Goal: Transaction & Acquisition: Purchase product/service

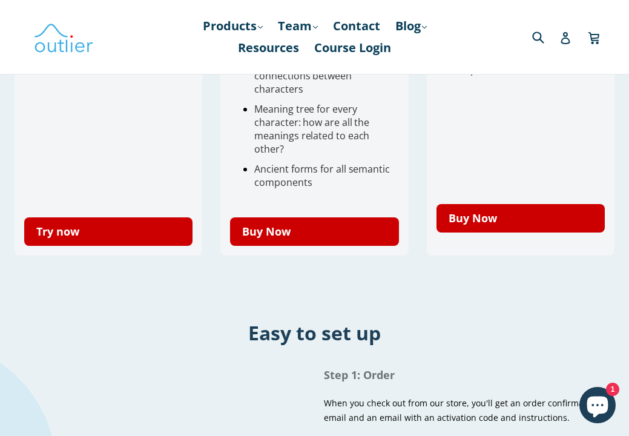
scroll to position [497, 0]
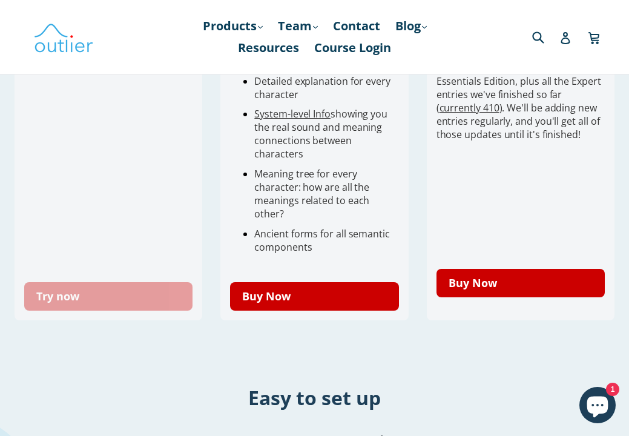
click at [113, 286] on link "Try now" at bounding box center [108, 296] width 168 height 28
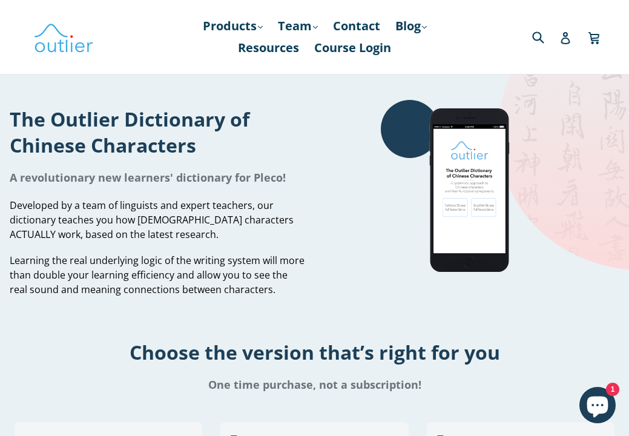
scroll to position [0, 0]
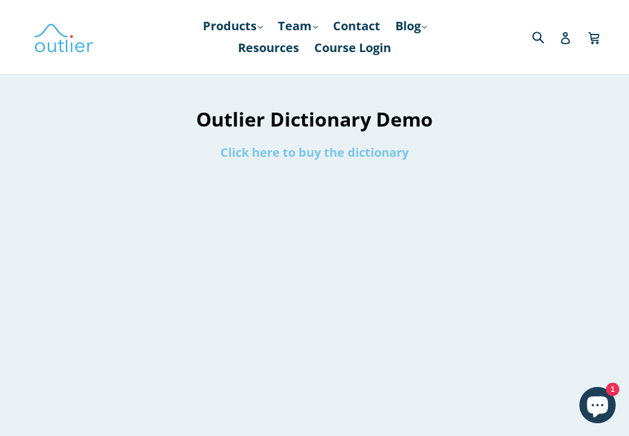
click at [337, 153] on link "Click here to buy the dictionary" at bounding box center [314, 152] width 188 height 16
